Goal: Task Accomplishment & Management: Manage account settings

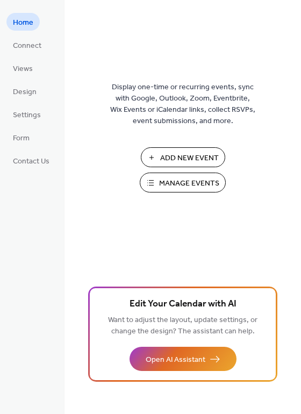
click at [191, 182] on span "Manage Events" at bounding box center [189, 183] width 60 height 11
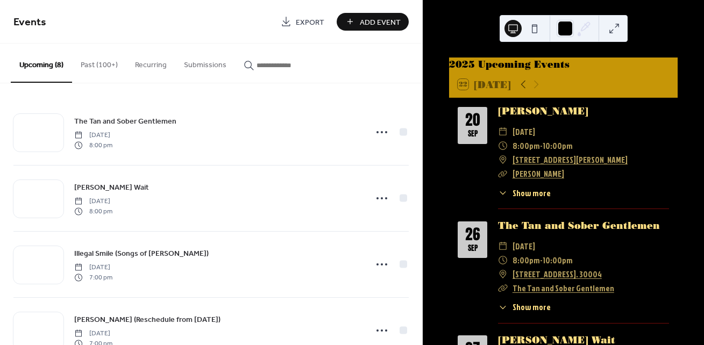
click at [513, 139] on span "Saturday, September 20, 2025" at bounding box center [523, 132] width 23 height 14
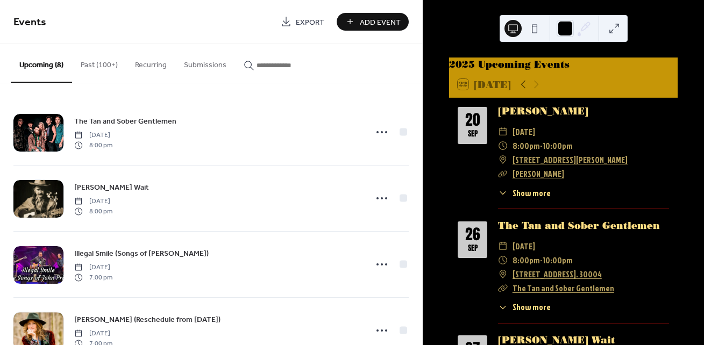
click at [105, 65] on button "Past (100+)" at bounding box center [99, 63] width 54 height 38
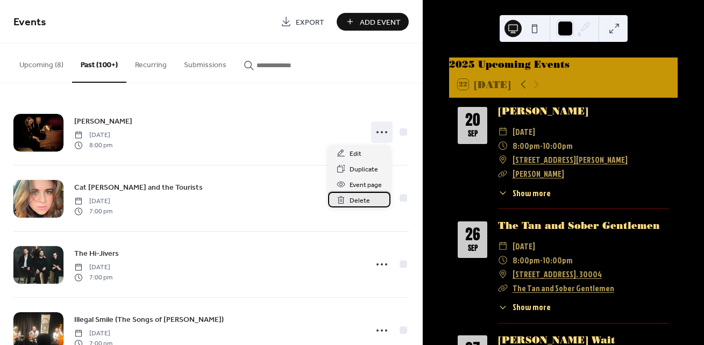
click at [361, 202] on span "Delete" at bounding box center [359, 200] width 20 height 11
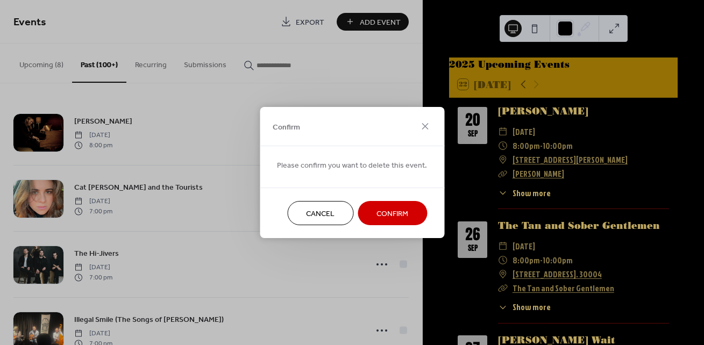
click at [386, 216] on span "Confirm" at bounding box center [392, 214] width 32 height 11
